Goal: Task Accomplishment & Management: Manage account settings

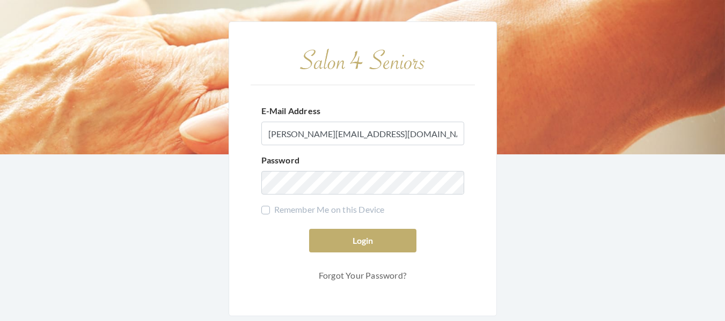
type input "[PERSON_NAME][EMAIL_ADDRESS][DOMAIN_NAME]"
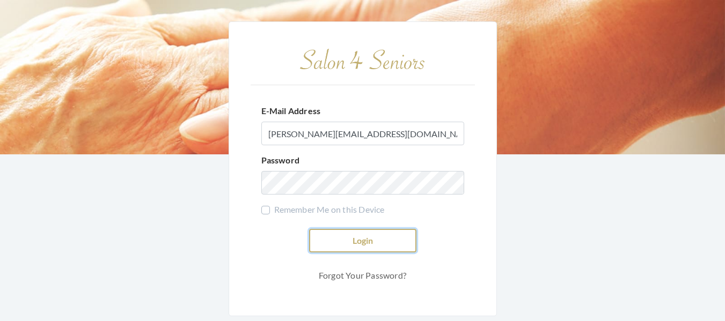
click at [367, 243] on button "Login" at bounding box center [362, 241] width 107 height 24
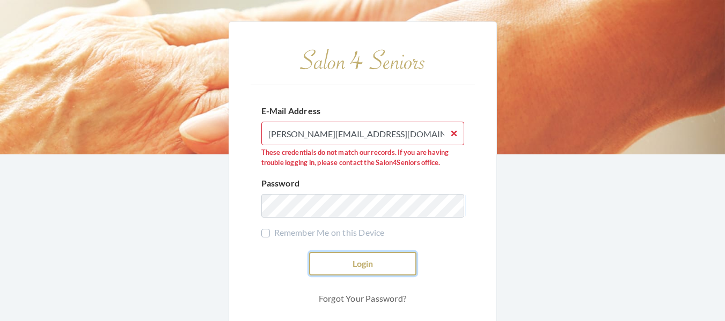
click at [347, 261] on button "Login" at bounding box center [362, 264] width 107 height 24
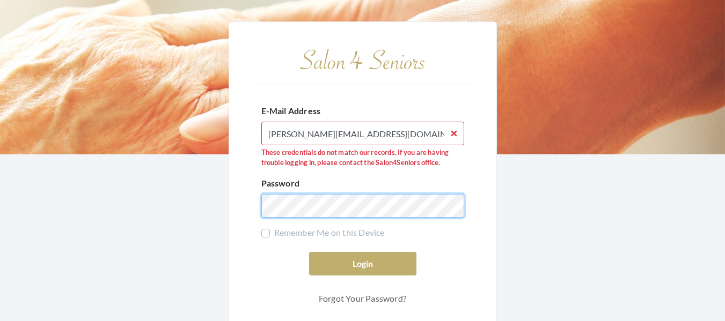
click at [309, 252] on button "Login" at bounding box center [362, 264] width 107 height 24
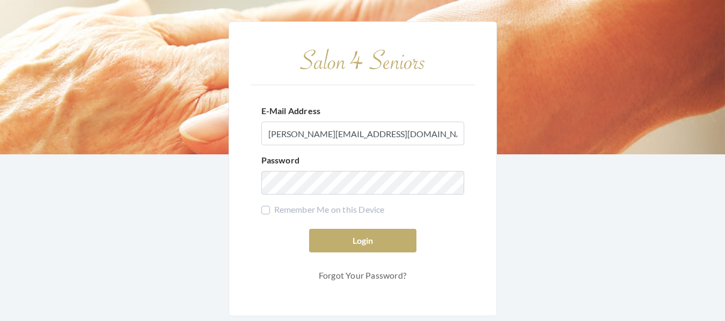
click at [340, 135] on input "[PERSON_NAME][EMAIL_ADDRESS][DOMAIN_NAME]" at bounding box center [362, 134] width 203 height 24
type input "[PERSON_NAME][EMAIL_ADDRESS][DOMAIN_NAME]"
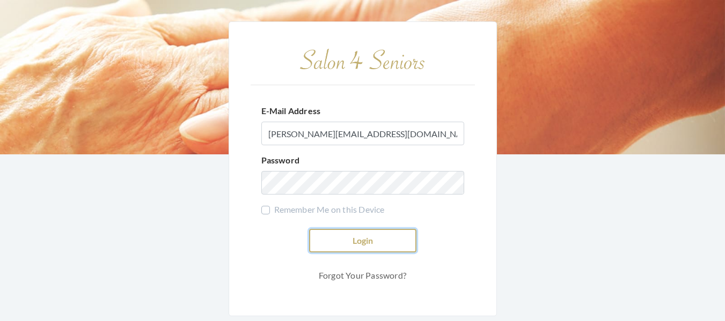
click at [338, 239] on button "Login" at bounding box center [362, 241] width 107 height 24
